Goal: Information Seeking & Learning: Learn about a topic

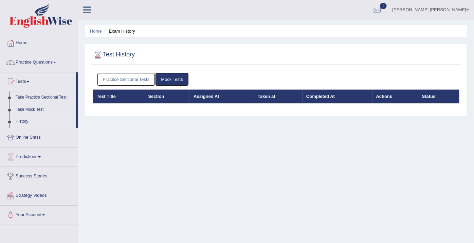
click at [135, 78] on link "Practice Sectional Tests" at bounding box center [126, 79] width 58 height 13
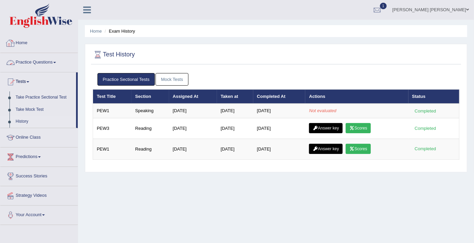
click at [36, 42] on link "Home" at bounding box center [38, 42] width 77 height 17
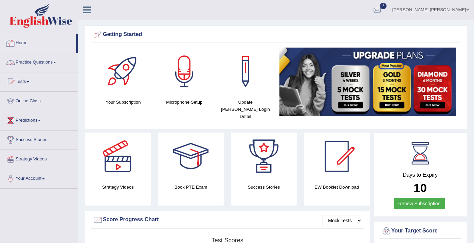
click at [33, 59] on link "Practice Questions" at bounding box center [38, 61] width 77 height 17
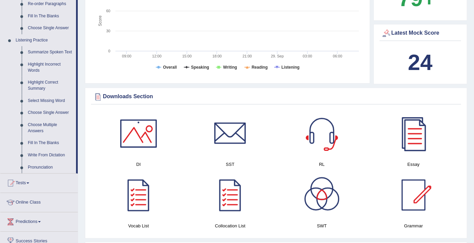
scroll to position [340, 0]
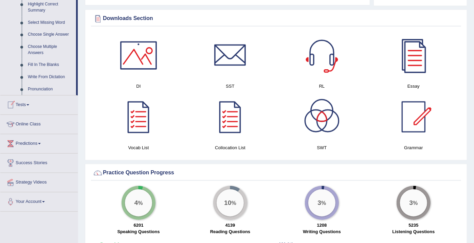
click at [29, 104] on span at bounding box center [27, 104] width 3 height 1
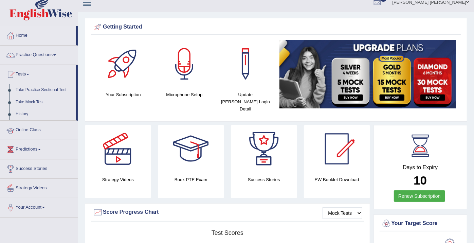
scroll to position [0, 0]
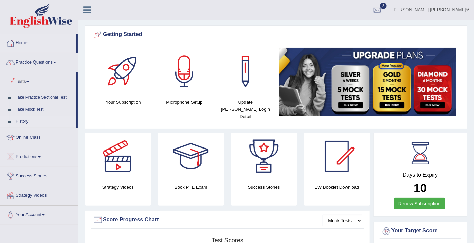
click at [25, 118] on link "History" at bounding box center [45, 122] width 64 height 12
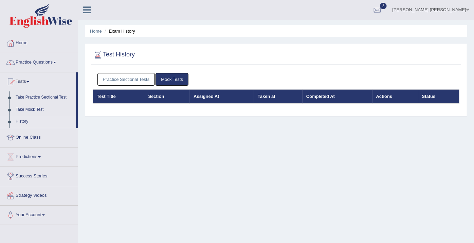
click at [120, 81] on link "Practice Sectional Tests" at bounding box center [126, 79] width 58 height 13
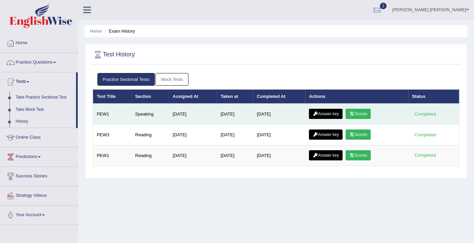
click at [333, 113] on link "Answer key" at bounding box center [326, 114] width 34 height 10
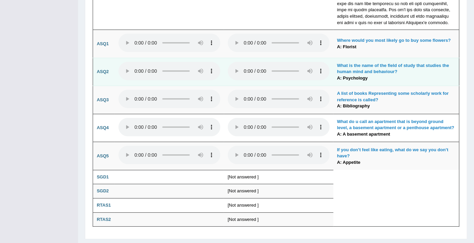
scroll to position [1557, 0]
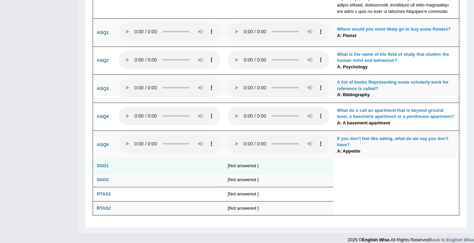
click at [106, 163] on b "SGD1" at bounding box center [103, 165] width 12 height 5
click at [251, 161] on td "[Not answered ]" at bounding box center [278, 166] width 109 height 14
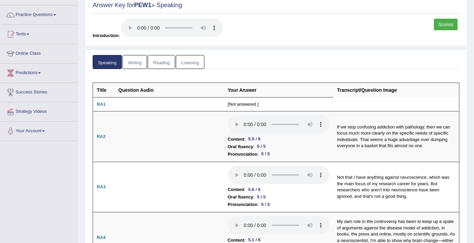
scroll to position [10, 0]
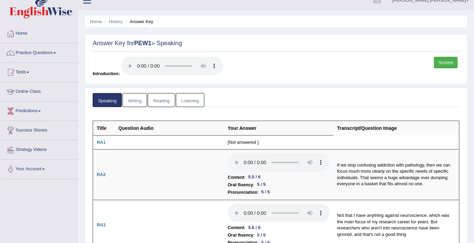
click at [443, 63] on link "Scores" at bounding box center [446, 63] width 24 height 12
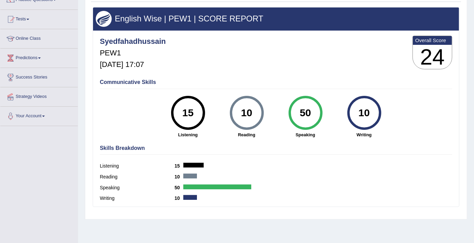
scroll to position [75, 0]
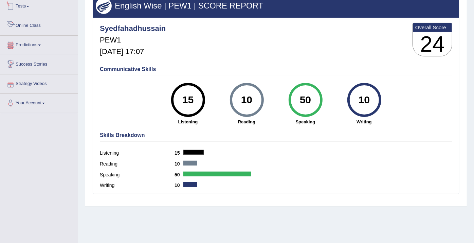
click at [32, 24] on link "Online Class" at bounding box center [38, 24] width 77 height 17
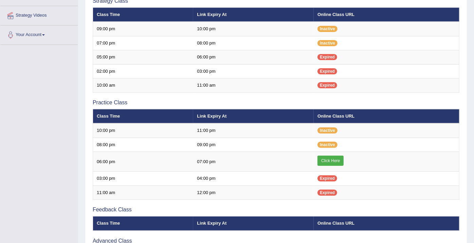
scroll to position [226, 0]
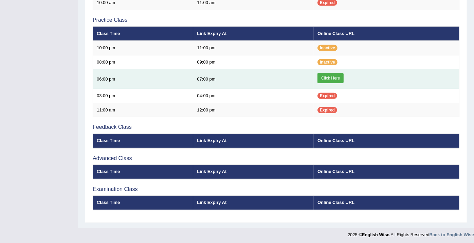
click at [335, 76] on link "Click Here" at bounding box center [331, 78] width 26 height 10
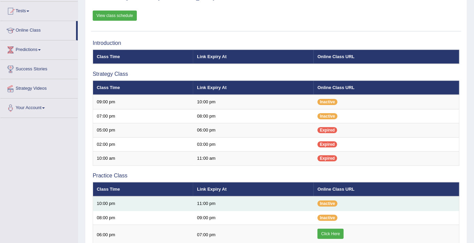
scroll to position [227, 0]
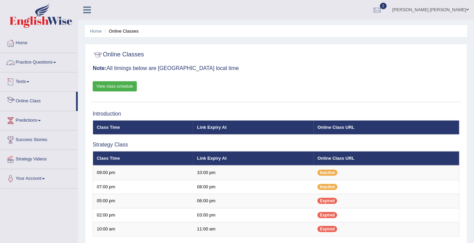
click at [23, 79] on link "Tests" at bounding box center [38, 80] width 77 height 17
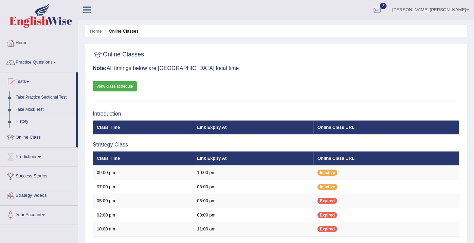
click at [27, 122] on link "History" at bounding box center [45, 122] width 64 height 12
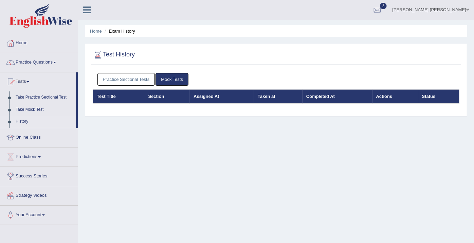
click at [122, 75] on link "Practice Sectional Tests" at bounding box center [126, 79] width 58 height 13
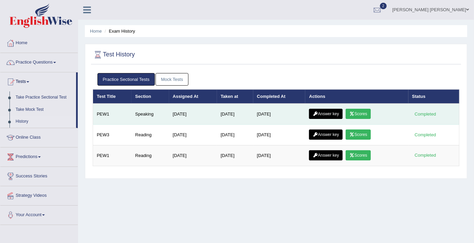
click at [328, 110] on link "Answer key" at bounding box center [326, 114] width 34 height 10
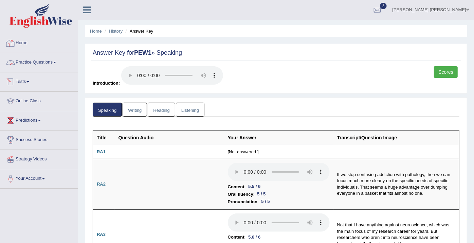
drag, startPoint x: 11, startPoint y: 42, endPoint x: 19, endPoint y: 40, distance: 7.7
click at [12, 42] on div at bounding box center [10, 43] width 10 height 10
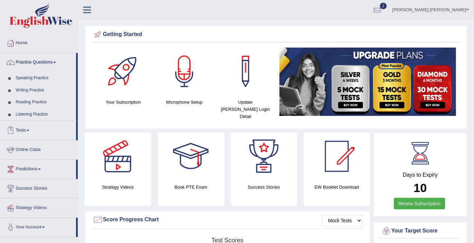
click at [29, 100] on link "Reading Practice" at bounding box center [45, 102] width 64 height 12
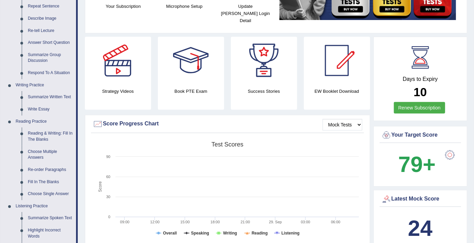
scroll to position [113, 0]
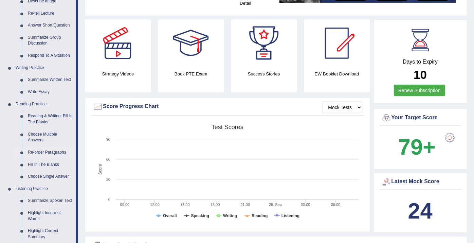
click at [48, 153] on link "Re-order Paragraphs" at bounding box center [50, 152] width 51 height 12
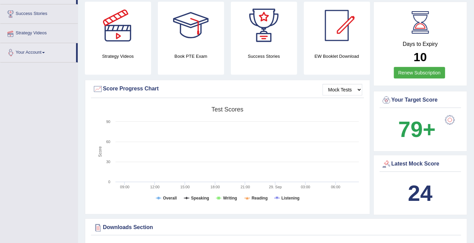
scroll to position [181, 0]
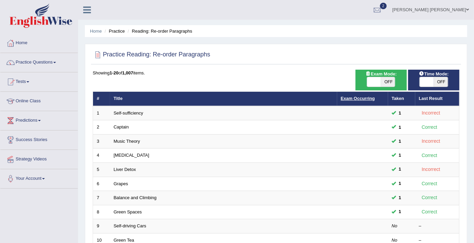
click at [354, 98] on link "Exam Occurring" at bounding box center [358, 98] width 34 height 5
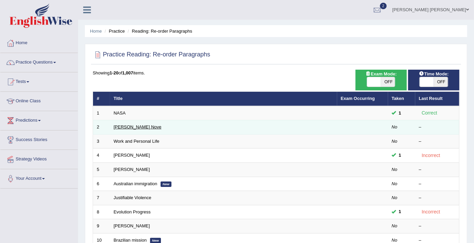
click at [123, 127] on link "Corpe Nove" at bounding box center [138, 126] width 48 height 5
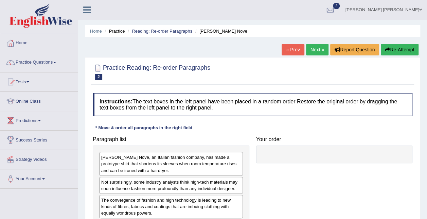
drag, startPoint x: 476, startPoint y: 0, endPoint x: 248, endPoint y: 82, distance: 242.3
click at [205, 84] on div "Practice Reading: Re-order Paragraphs 2 Corpe Nove" at bounding box center [252, 73] width 323 height 24
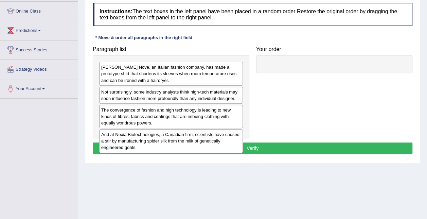
scroll to position [85, 0]
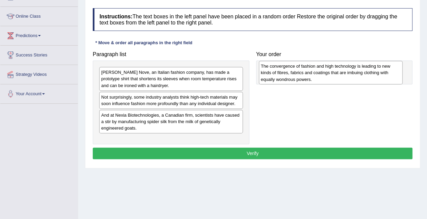
drag, startPoint x: 175, startPoint y: 124, endPoint x: 335, endPoint y: 75, distance: 166.9
click at [335, 75] on div "The convergence of fashion and high technology is leading to new kinds of fibre…" at bounding box center [331, 72] width 144 height 23
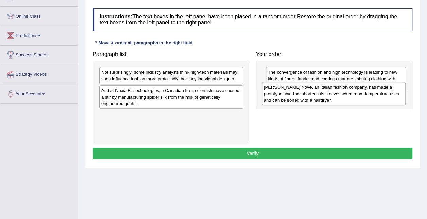
drag, startPoint x: 157, startPoint y: 79, endPoint x: 320, endPoint y: 94, distance: 163.4
click at [320, 94] on div "Corpe Nove, an Italian fashion company, has made a prototype shirt that shorten…" at bounding box center [334, 93] width 144 height 23
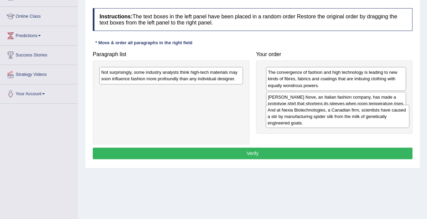
drag, startPoint x: 147, startPoint y: 93, endPoint x: 313, endPoint y: 113, distance: 167.6
click at [313, 113] on div "And at Nexia Biotechnologies, a Canadian firm, scientists have caused a stir by…" at bounding box center [338, 116] width 144 height 23
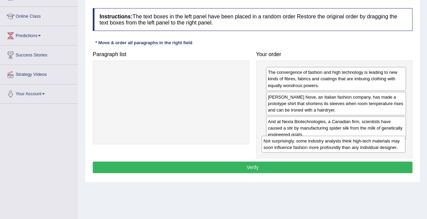
drag, startPoint x: 189, startPoint y: 75, endPoint x: 351, endPoint y: 143, distance: 176.3
click at [351, 143] on div "Not surprisingly, some industry analysts think high-tech materials may soon inf…" at bounding box center [334, 144] width 144 height 17
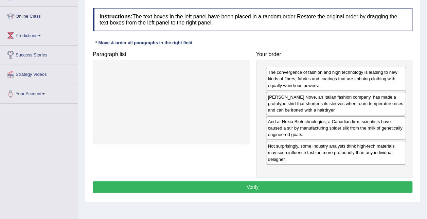
click at [231, 187] on button "Verify" at bounding box center [253, 187] width 320 height 12
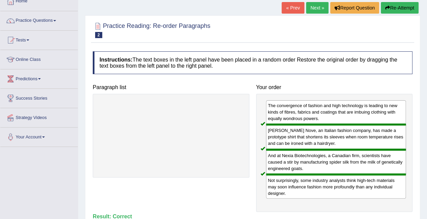
scroll to position [51, 0]
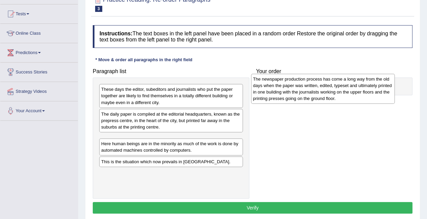
drag, startPoint x: 131, startPoint y: 173, endPoint x: 283, endPoint y: 96, distance: 170.2
click at [283, 96] on div "The newspaper production process has come a long way from the old days when the…" at bounding box center [323, 89] width 144 height 30
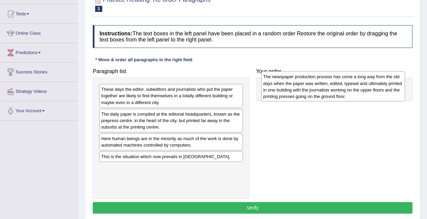
drag, startPoint x: 196, startPoint y: 156, endPoint x: 358, endPoint y: 95, distance: 173.2
click at [358, 95] on div "The newspaper production process has come a long way from the old days when the…" at bounding box center [333, 86] width 144 height 30
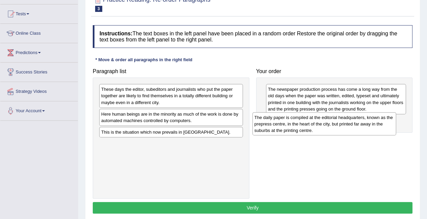
drag, startPoint x: 220, startPoint y: 122, endPoint x: 375, endPoint y: 125, distance: 155.3
click at [375, 125] on div "The daily paper is compiled at the editorial headquarters, known as the prepres…" at bounding box center [324, 123] width 144 height 23
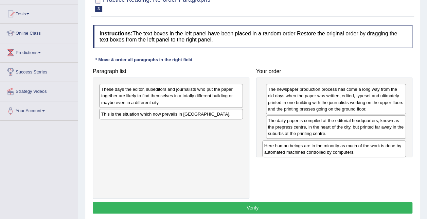
drag, startPoint x: 212, startPoint y: 114, endPoint x: 374, endPoint y: 145, distance: 165.6
click at [375, 145] on div "Here human beings are in the minority as much of the work is done by automated …" at bounding box center [334, 148] width 144 height 17
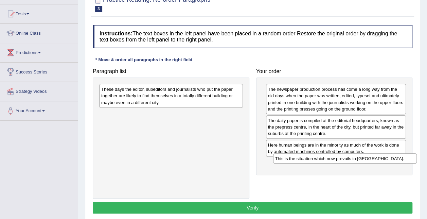
drag, startPoint x: 185, startPoint y: 115, endPoint x: 359, endPoint y: 160, distance: 179.2
click at [359, 160] on div "This is the situation which now prevails in [GEOGRAPHIC_DATA]." at bounding box center [345, 158] width 144 height 10
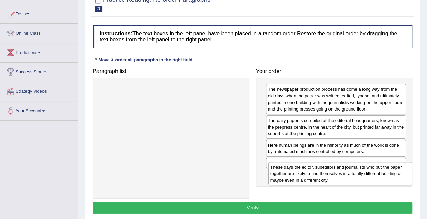
drag, startPoint x: 179, startPoint y: 97, endPoint x: 348, endPoint y: 175, distance: 186.2
click at [348, 175] on div "These days the editor, subeditors and journalists who put the paper together ar…" at bounding box center [340, 173] width 144 height 23
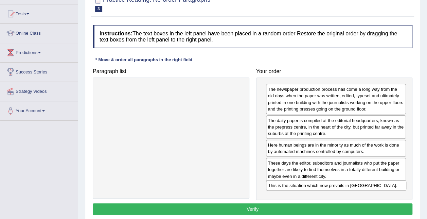
drag, startPoint x: 322, startPoint y: 162, endPoint x: 322, endPoint y: 185, distance: 23.1
click at [322, 185] on div "This is the situation which now prevails in [GEOGRAPHIC_DATA]." at bounding box center [336, 185] width 140 height 10
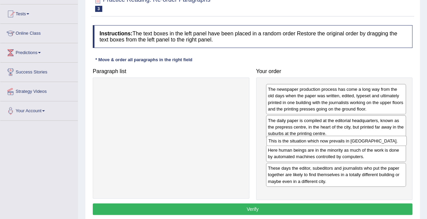
drag, startPoint x: 311, startPoint y: 186, endPoint x: 312, endPoint y: 140, distance: 45.9
click at [312, 140] on div "This is the situation which now prevails in [GEOGRAPHIC_DATA]." at bounding box center [336, 141] width 140 height 10
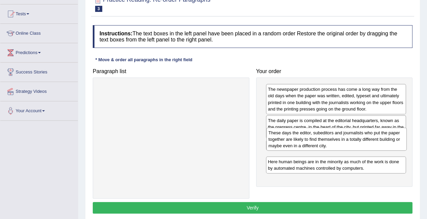
drag, startPoint x: 313, startPoint y: 187, endPoint x: 313, endPoint y: 145, distance: 41.1
click at [313, 145] on div "These days the editor, subeditors and journalists who put the paper together ar…" at bounding box center [336, 138] width 140 height 23
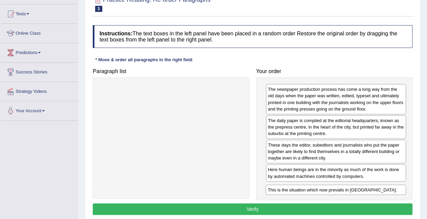
drag, startPoint x: 301, startPoint y: 145, endPoint x: 301, endPoint y: 190, distance: 45.2
click at [301, 190] on div "This is the situation which now prevails in [GEOGRAPHIC_DATA]." at bounding box center [336, 189] width 140 height 10
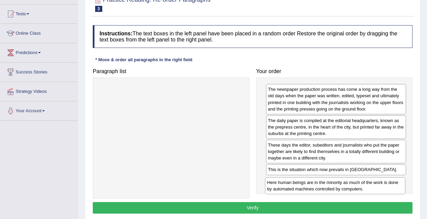
drag, startPoint x: 324, startPoint y: 171, endPoint x: 324, endPoint y: 183, distance: 12.2
click at [324, 183] on div "Here human beings are in the minority as much of the work is done by automated …" at bounding box center [335, 185] width 140 height 17
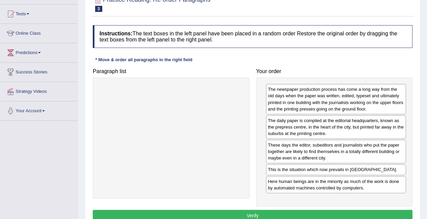
click at [266, 213] on button "Verify" at bounding box center [253, 216] width 320 height 12
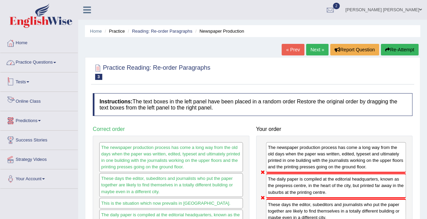
click at [33, 63] on link "Practice Questions" at bounding box center [38, 61] width 77 height 17
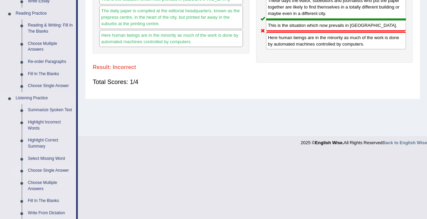
scroll to position [238, 0]
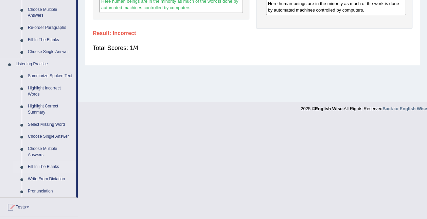
click at [42, 166] on link "Fill In The Blanks" at bounding box center [50, 167] width 51 height 12
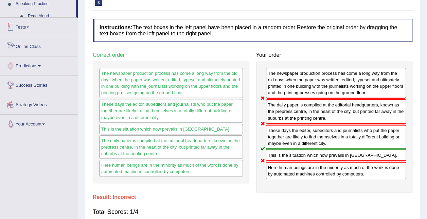
scroll to position [117, 0]
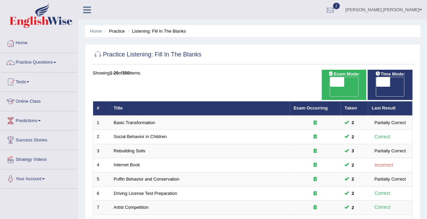
click at [312, 105] on link "Exam Occurring" at bounding box center [311, 107] width 34 height 5
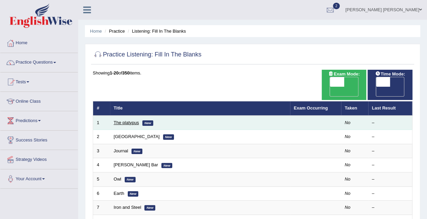
click at [122, 120] on link "The platypus" at bounding box center [126, 122] width 25 height 5
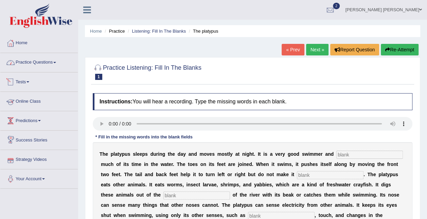
click at [32, 65] on link "Practice Questions" at bounding box center [38, 61] width 77 height 17
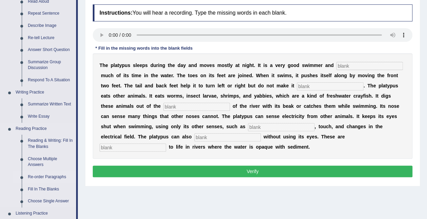
scroll to position [136, 0]
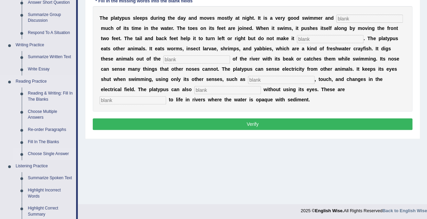
click at [54, 153] on link "Choose Single Answer" at bounding box center [50, 154] width 51 height 12
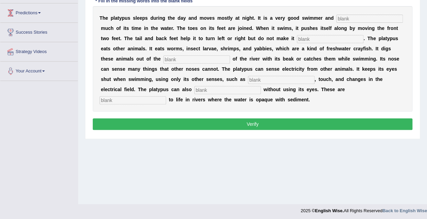
scroll to position [138, 0]
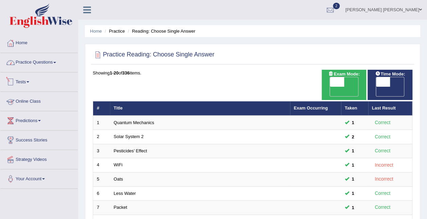
click at [24, 65] on link "Practice Questions" at bounding box center [38, 61] width 77 height 17
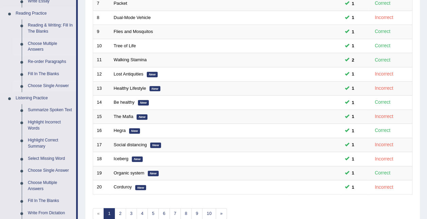
scroll to position [170, 0]
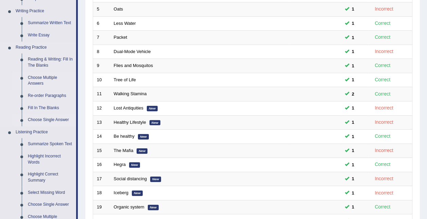
click at [31, 80] on link "Choose Multiple Answers" at bounding box center [50, 81] width 51 height 18
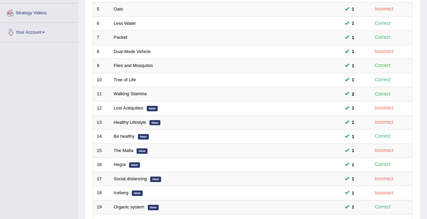
scroll to position [193, 0]
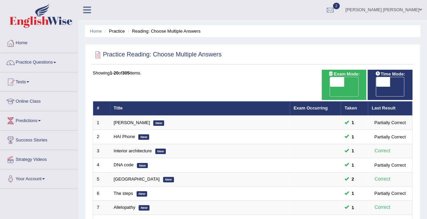
click at [310, 101] on th "Exam Occurring" at bounding box center [315, 108] width 51 height 14
click at [316, 105] on link "Exam Occurring" at bounding box center [311, 107] width 34 height 5
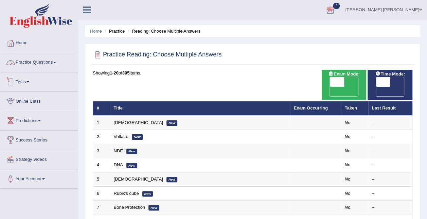
click at [31, 60] on link "Practice Questions" at bounding box center [38, 61] width 77 height 17
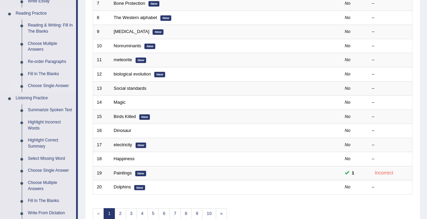
scroll to position [204, 0]
click at [47, 59] on link "Re-order Paragraphs" at bounding box center [50, 62] width 51 height 12
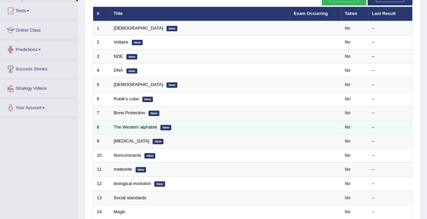
scroll to position [127, 0]
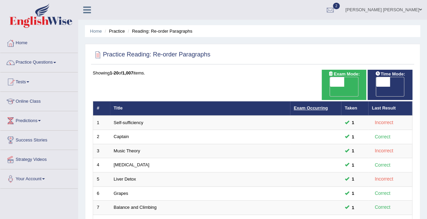
click at [318, 105] on link "Exam Occurring" at bounding box center [311, 107] width 34 height 5
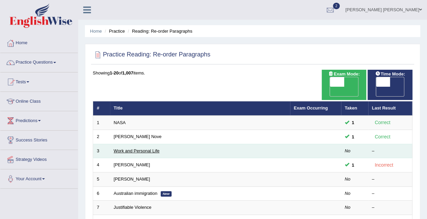
click at [123, 148] on link "Work and Personal Life" at bounding box center [137, 150] width 46 height 5
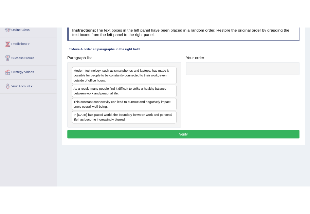
scroll to position [102, 0]
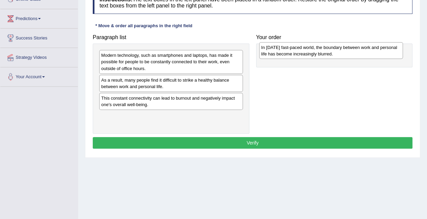
drag, startPoint x: 162, startPoint y: 121, endPoint x: 322, endPoint y: 53, distance: 173.8
click at [322, 53] on div "In [DATE] fast-paced world, the boundary between work and personal life has bec…" at bounding box center [331, 50] width 144 height 17
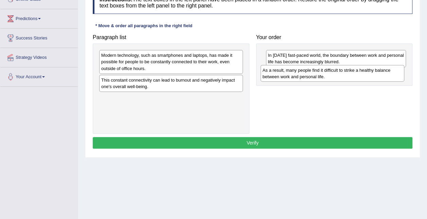
drag, startPoint x: 163, startPoint y: 88, endPoint x: 324, endPoint y: 78, distance: 161.6
click at [324, 78] on div "As a result, many people find it difficult to strike a healthy balance between …" at bounding box center [333, 73] width 144 height 17
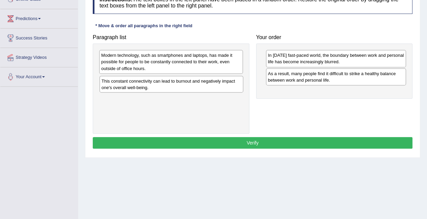
click at [172, 85] on div "This constant connectivity can lead to burnout and negatively impact one's over…" at bounding box center [172, 84] width 144 height 17
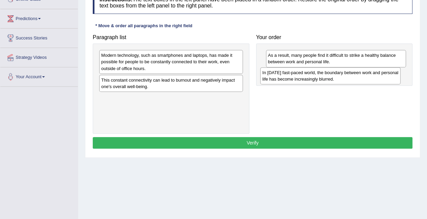
drag, startPoint x: 353, startPoint y: 61, endPoint x: 348, endPoint y: 77, distance: 17.5
click at [348, 78] on div "In [DATE] fast-paced world, the boundary between work and personal life has bec…" at bounding box center [330, 75] width 140 height 17
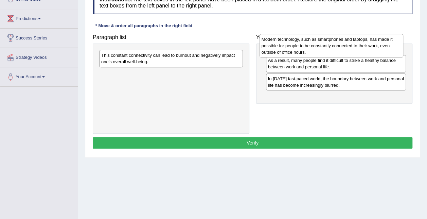
drag, startPoint x: 156, startPoint y: 64, endPoint x: 316, endPoint y: 48, distance: 161.1
click at [316, 48] on div "Modern technology, such as smartphones and laptops, has made it possible for pe…" at bounding box center [332, 45] width 144 height 23
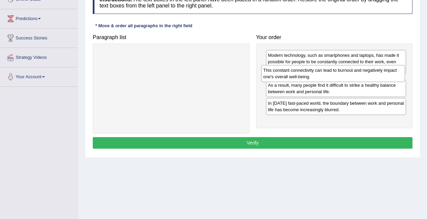
drag, startPoint x: 154, startPoint y: 65, endPoint x: 316, endPoint y: 79, distance: 162.7
click at [316, 79] on div "This constant connectivity can lead to burnout and negatively impact one's over…" at bounding box center [333, 73] width 144 height 17
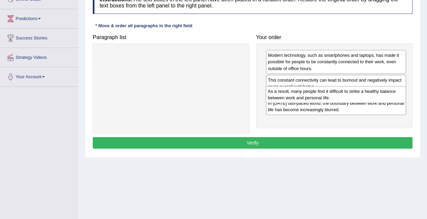
drag, startPoint x: 293, startPoint y: 102, endPoint x: 294, endPoint y: 95, distance: 7.2
click at [294, 95] on div "As a result, many people find it difficult to strike a healthy balance between …" at bounding box center [336, 94] width 140 height 17
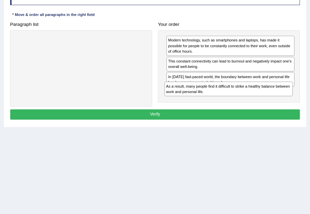
drag, startPoint x: 226, startPoint y: 78, endPoint x: 226, endPoint y: 100, distance: 21.1
click at [226, 100] on div "Modern technology, such as smartphones and laptops, has made it possible for pe…" at bounding box center [229, 66] width 142 height 72
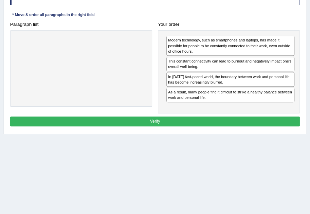
click at [216, 118] on button "Verify" at bounding box center [155, 122] width 290 height 10
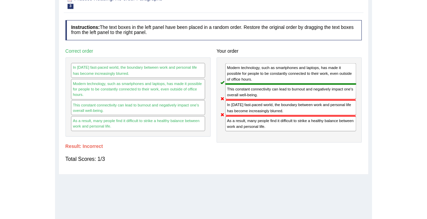
scroll to position [68, 0]
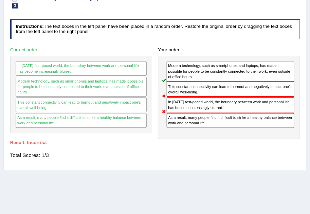
click at [166, 162] on div "Instructions: The text boxes in the left panel have been placed in a random ord…" at bounding box center [154, 92] width 293 height 150
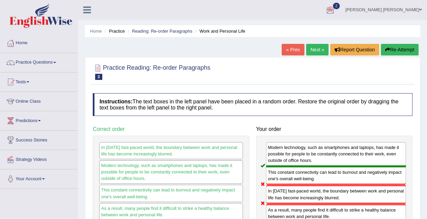
scroll to position [34, 0]
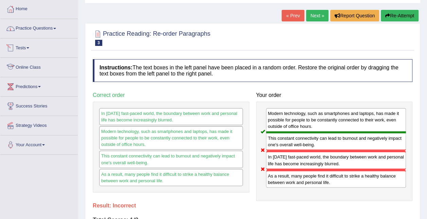
click at [42, 25] on link "Practice Questions" at bounding box center [38, 27] width 77 height 17
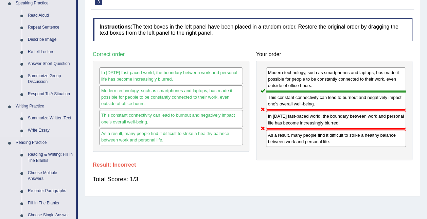
scroll to position [136, 0]
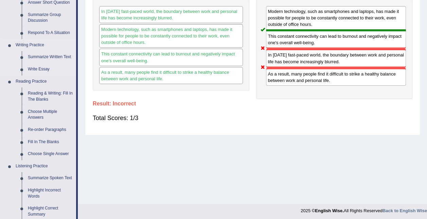
click at [39, 140] on link "Fill In The Blanks" at bounding box center [50, 142] width 51 height 12
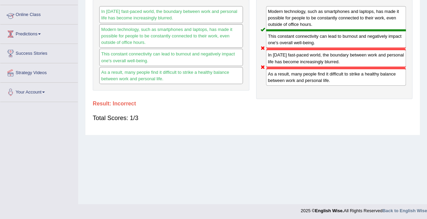
scroll to position [138, 0]
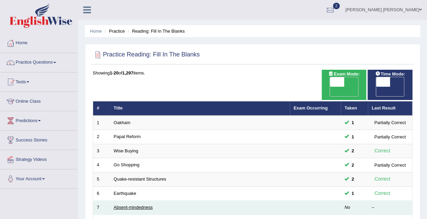
click at [146, 205] on link "Absent-mindedness" at bounding box center [133, 207] width 39 height 5
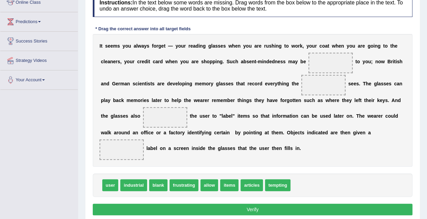
scroll to position [102, 0]
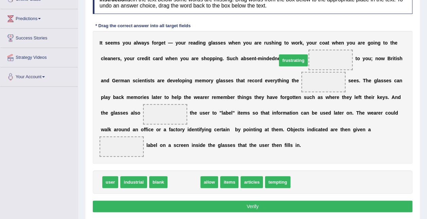
drag, startPoint x: 176, startPoint y: 179, endPoint x: 285, endPoint y: 58, distance: 163.6
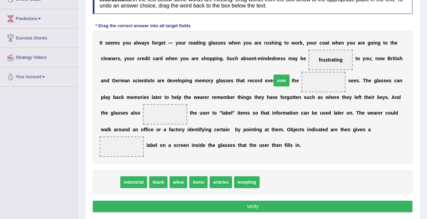
drag, startPoint x: 110, startPoint y: 181, endPoint x: 281, endPoint y: 80, distance: 199.1
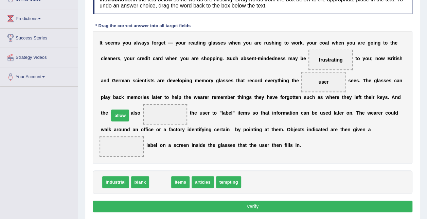
drag, startPoint x: 157, startPoint y: 182, endPoint x: 117, endPoint y: 116, distance: 77.7
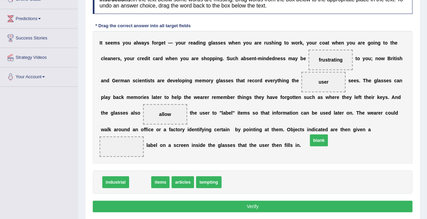
drag, startPoint x: 140, startPoint y: 181, endPoint x: 318, endPoint y: 139, distance: 183.5
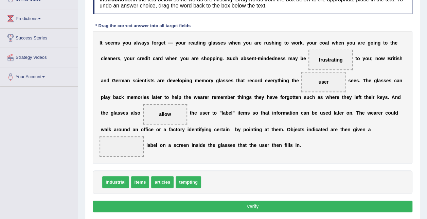
drag, startPoint x: 317, startPoint y: 136, endPoint x: 214, endPoint y: 181, distance: 112.9
drag, startPoint x: 205, startPoint y: 183, endPoint x: 303, endPoint y: 141, distance: 107.3
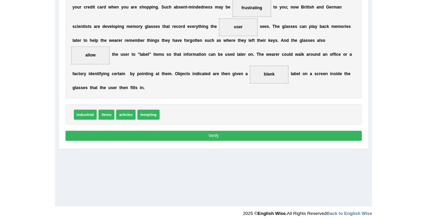
scroll to position [104, 0]
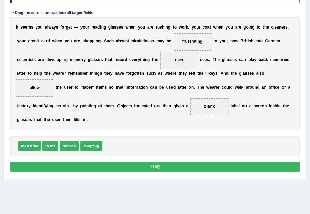
click at [181, 162] on button "Verify" at bounding box center [155, 167] width 290 height 10
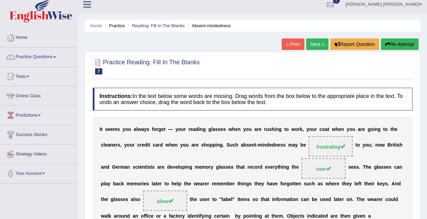
scroll to position [0, 0]
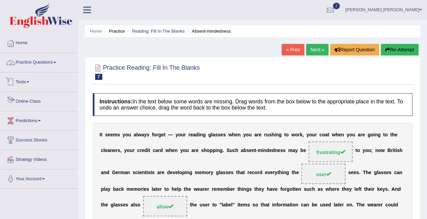
click at [46, 64] on link "Practice Questions" at bounding box center [38, 61] width 77 height 17
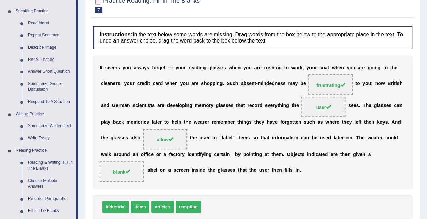
scroll to position [68, 0]
